Goal: Task Accomplishment & Management: Manage account settings

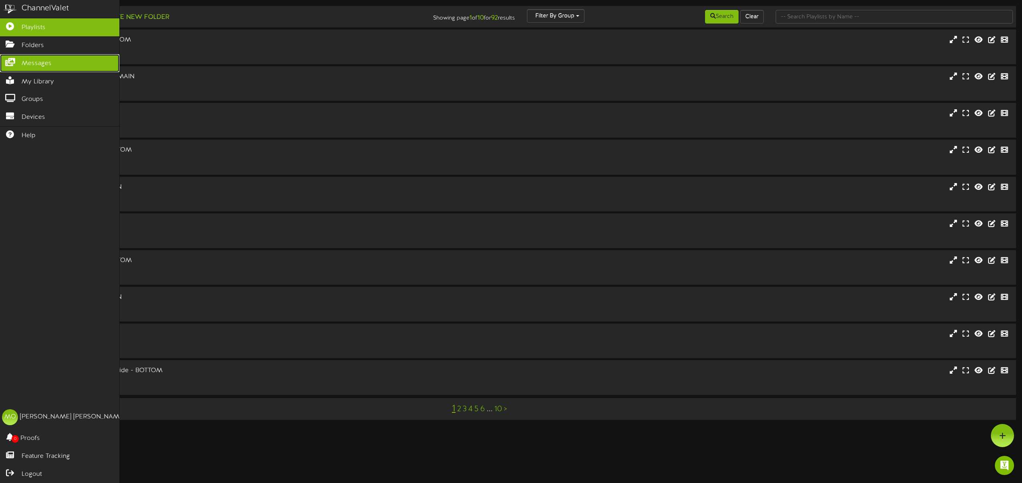
click at [27, 63] on span "Messages" at bounding box center [37, 63] width 30 height 9
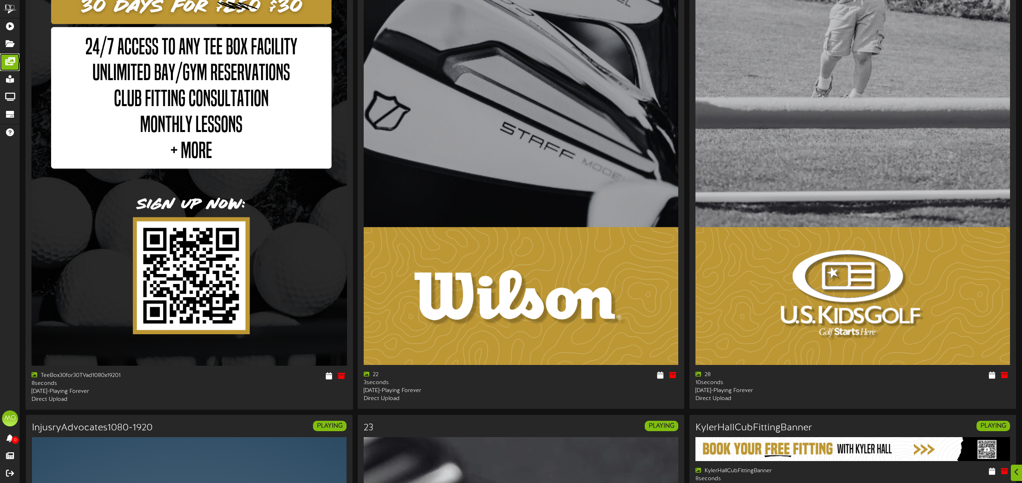
scroll to position [891, 0]
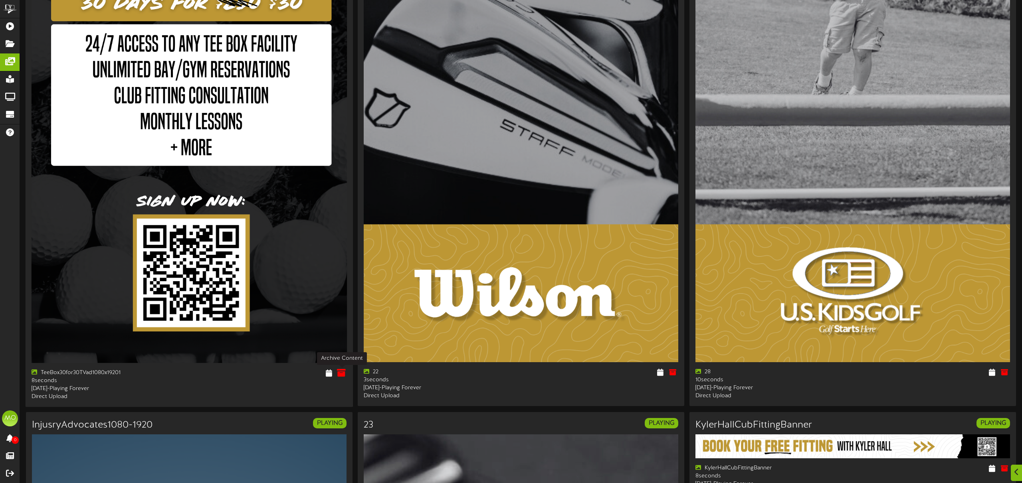
click at [341, 375] on icon at bounding box center [341, 373] width 9 height 9
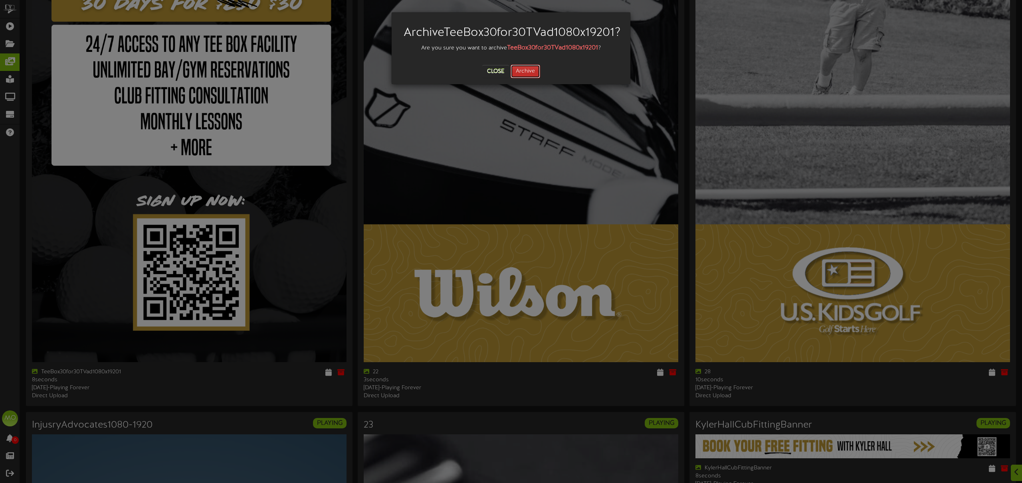
click at [521, 78] on button "Archive" at bounding box center [525, 72] width 30 height 14
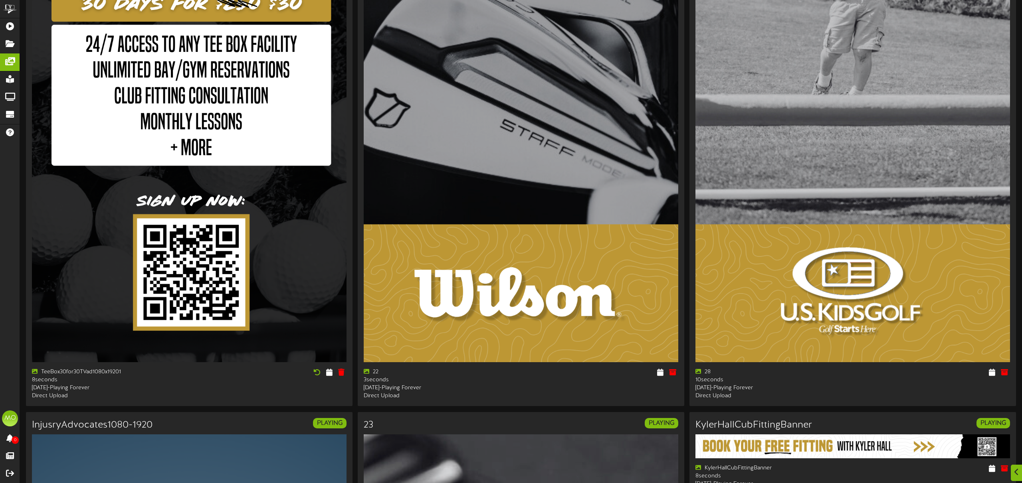
scroll to position [0, 0]
